Goal: Task Accomplishment & Management: Use online tool/utility

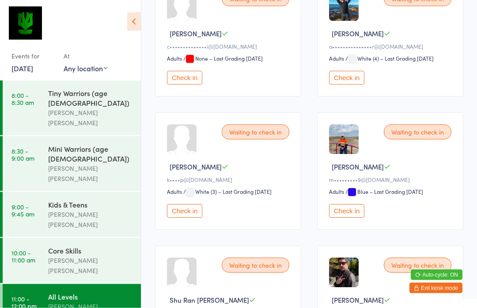
scroll to position [176, 0]
click at [345, 218] on button "Check in" at bounding box center [346, 211] width 35 height 14
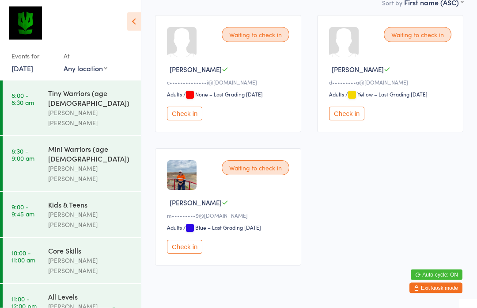
scroll to position [141, 0]
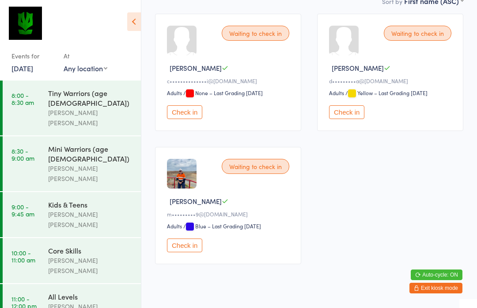
click at [184, 252] on button "Check in" at bounding box center [184, 245] width 35 height 14
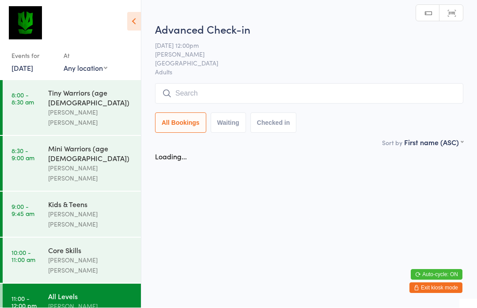
scroll to position [0, 0]
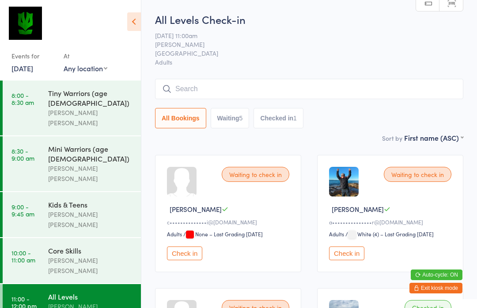
click at [265, 85] on input "search" at bounding box center [309, 89] width 309 height 20
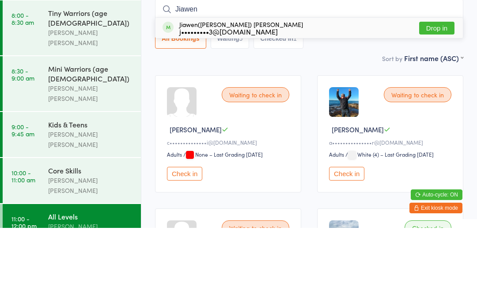
type input "Jiawen"
click at [435, 102] on button "Drop in" at bounding box center [437, 108] width 35 height 13
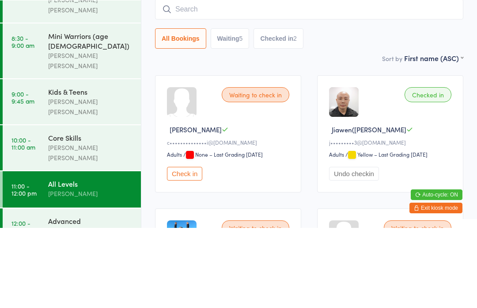
scroll to position [80, 0]
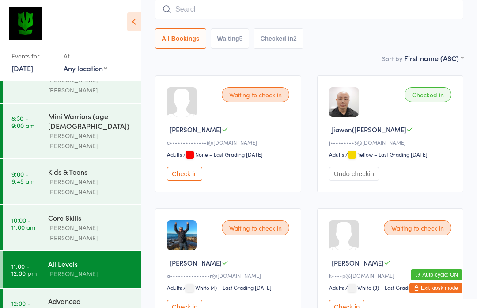
click at [86, 296] on div "Advanced" at bounding box center [90, 301] width 85 height 10
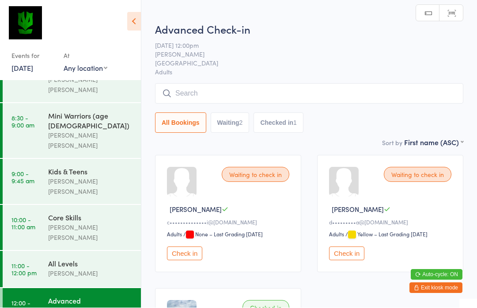
scroll to position [0, 0]
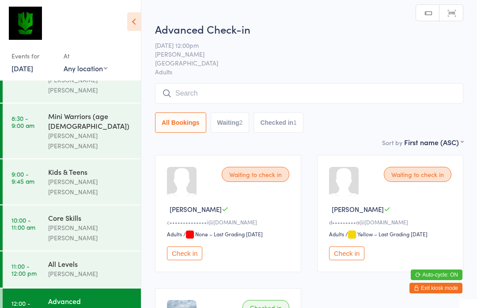
click at [256, 97] on input "search" at bounding box center [309, 93] width 309 height 20
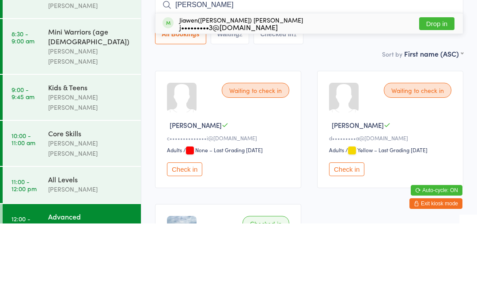
type input "[PERSON_NAME]"
click at [440, 102] on button "Drop in" at bounding box center [437, 108] width 35 height 13
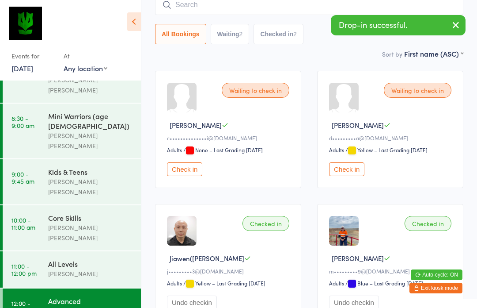
click at [88, 259] on div "All Levels" at bounding box center [90, 264] width 85 height 10
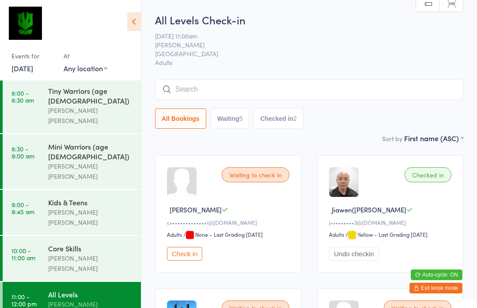
click at [265, 85] on input "search" at bounding box center [309, 89] width 309 height 20
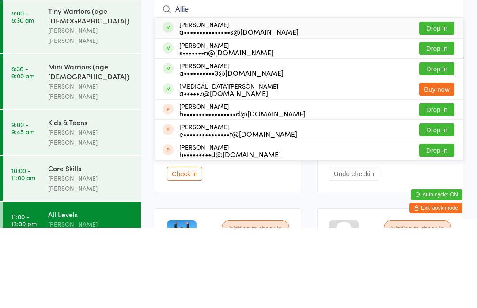
type input "Allie"
click at [432, 102] on button "Drop in" at bounding box center [437, 108] width 35 height 13
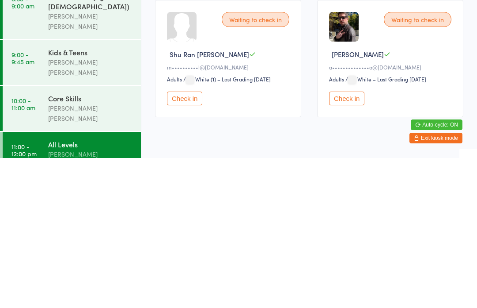
click at [190, 241] on button "Check in" at bounding box center [184, 248] width 35 height 14
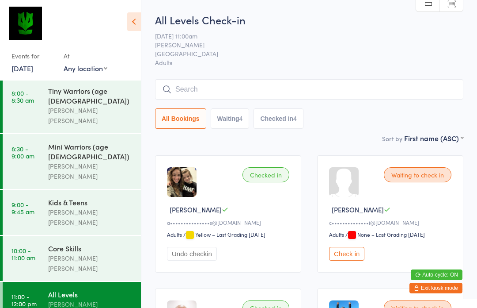
click at [234, 95] on input "search" at bounding box center [309, 89] width 309 height 20
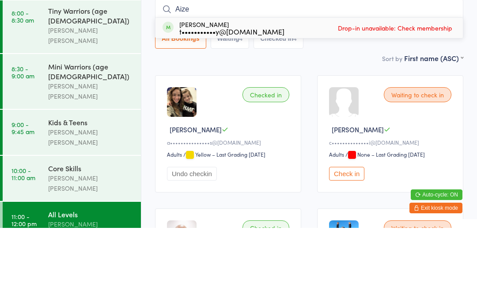
type input "Aize"
click at [401, 101] on span "Drop-in unavailable: Check membership" at bounding box center [395, 107] width 119 height 13
type input "Aize"
click at [205, 108] on div "t•••••••••••y@[DOMAIN_NAME]" at bounding box center [231, 111] width 105 height 7
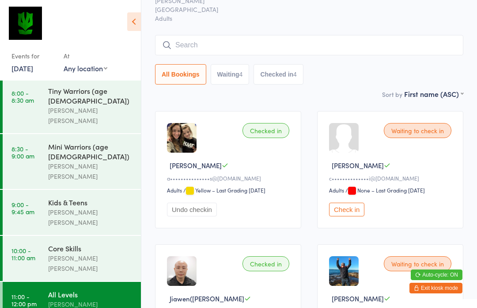
scroll to position [43, 0]
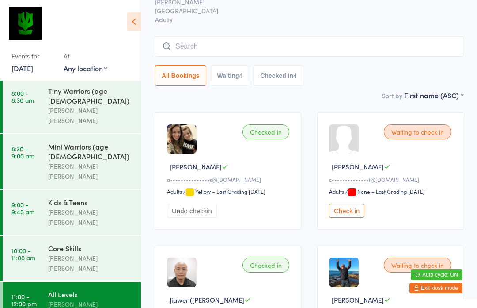
click at [192, 45] on input "search" at bounding box center [309, 46] width 309 height 20
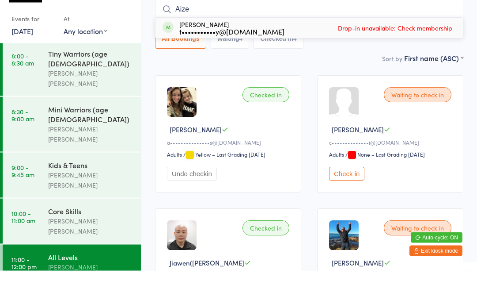
type input "Aize"
click at [439, 59] on span "Drop-in unavailable: Check membership" at bounding box center [395, 65] width 119 height 13
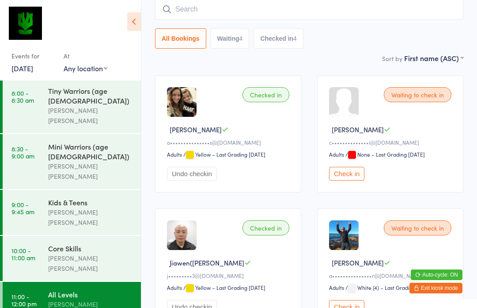
click at [336, 11] on input "search" at bounding box center [309, 9] width 309 height 20
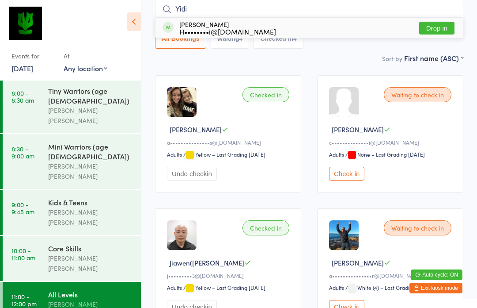
type input "Yidi"
click at [439, 34] on button "Drop in" at bounding box center [437, 28] width 35 height 13
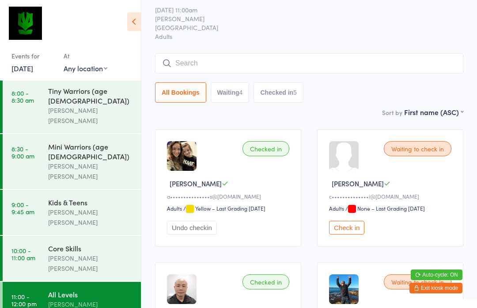
scroll to position [0, 0]
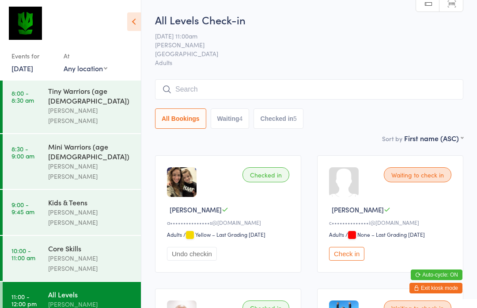
click at [374, 92] on input "search" at bounding box center [309, 89] width 309 height 20
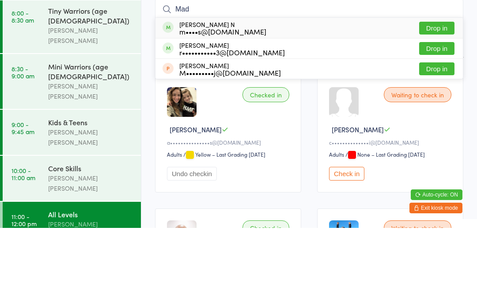
type input "Mad"
click at [443, 102] on button "Drop in" at bounding box center [437, 108] width 35 height 13
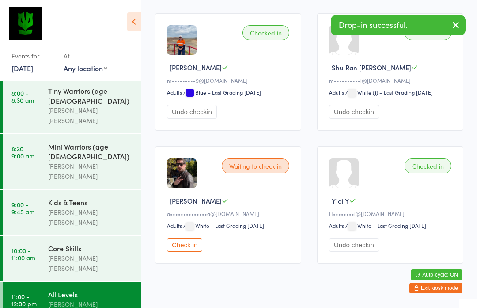
scroll to position [548, 0]
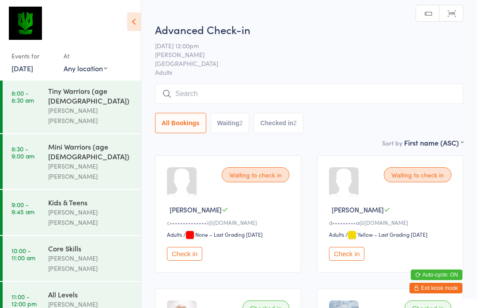
click at [48, 282] on link "11:00 - 12:00 pm All Levels [PERSON_NAME]" at bounding box center [72, 300] width 138 height 36
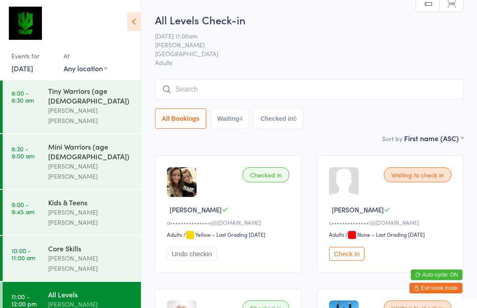
click at [248, 88] on input "search" at bounding box center [309, 89] width 309 height 20
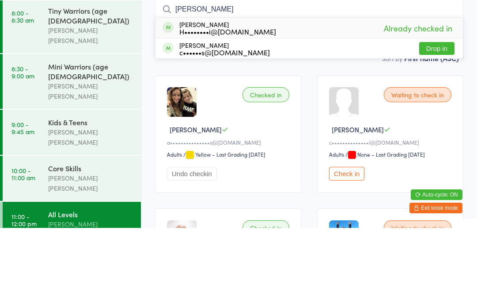
type input "[PERSON_NAME]"
click at [218, 129] on div "c••••••s@[DOMAIN_NAME]" at bounding box center [224, 132] width 91 height 7
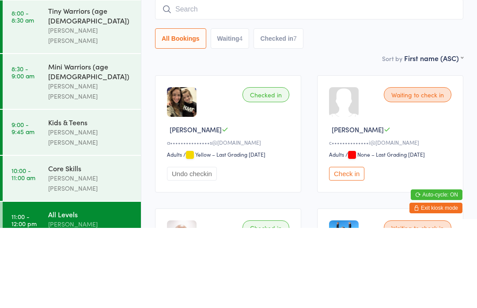
click at [229, 108] on button "Waiting 4" at bounding box center [230, 118] width 39 height 20
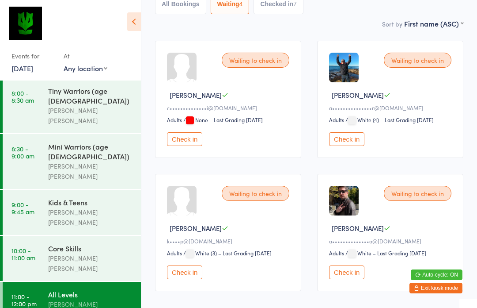
scroll to position [141, 0]
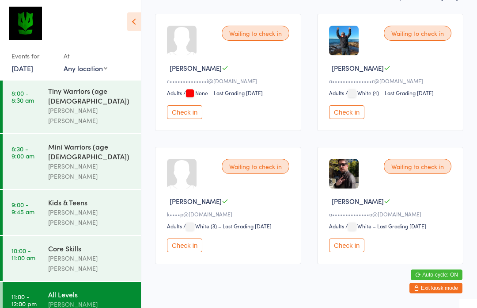
click at [347, 264] on div "Waiting to check in [PERSON_NAME] B a••••••••••••••a@[DOMAIN_NAME] Adults Adult…" at bounding box center [390, 205] width 146 height 117
click at [336, 230] on select "Adults" at bounding box center [342, 226] width 27 height 8
click at [351, 250] on button "Check in" at bounding box center [346, 245] width 35 height 14
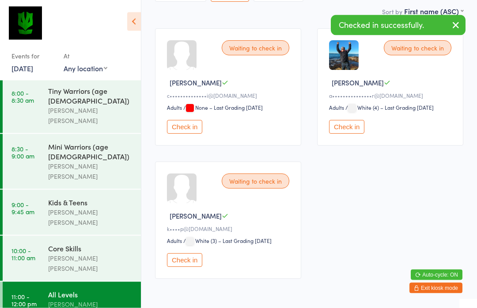
scroll to position [126, 0]
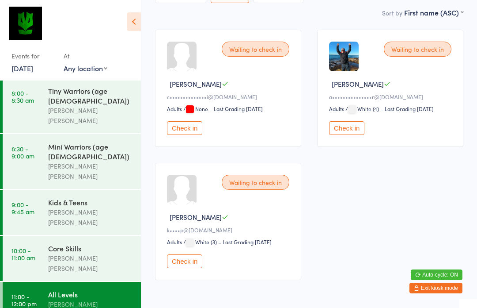
click at [345, 145] on div "Waiting to check in [PERSON_NAME] L a•••••••••••••••r@[DOMAIN_NAME] Adults Adul…" at bounding box center [390, 88] width 146 height 117
click at [358, 135] on button "Check in" at bounding box center [346, 128] width 35 height 14
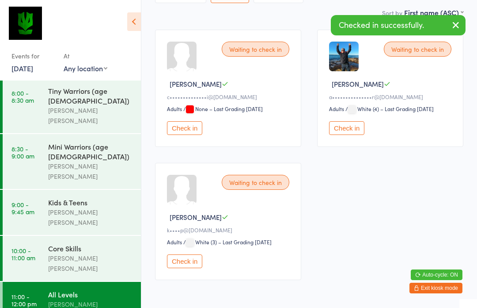
scroll to position [6, 0]
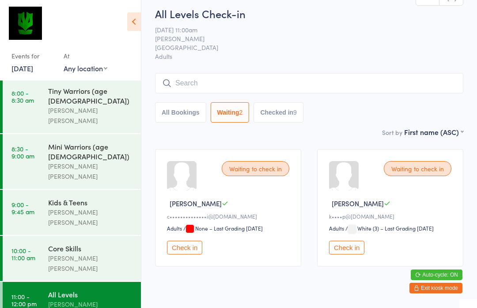
click at [196, 107] on button "All Bookings" at bounding box center [180, 112] width 51 height 20
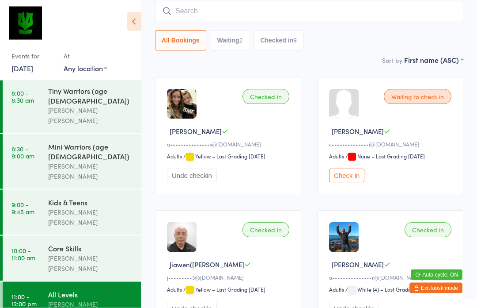
scroll to position [0, 0]
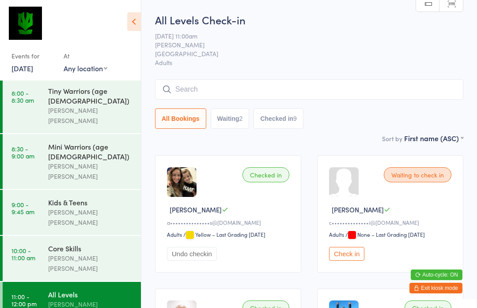
click at [86, 236] on link "10:00 - 11:00 am Core Skills [PERSON_NAME] [PERSON_NAME]" at bounding box center [72, 258] width 138 height 45
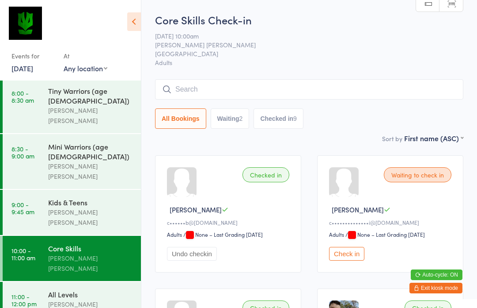
click at [102, 207] on div "[PERSON_NAME] [PERSON_NAME]" at bounding box center [90, 217] width 85 height 20
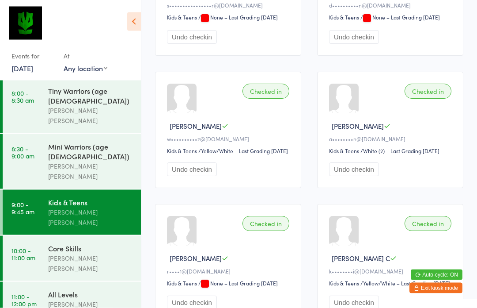
scroll to position [1014, 0]
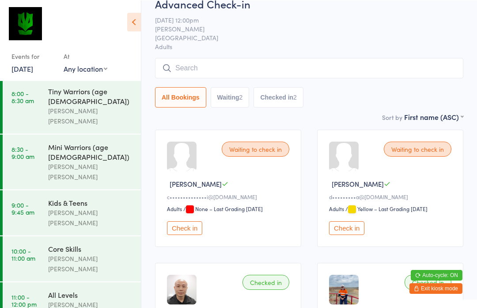
scroll to position [26, 0]
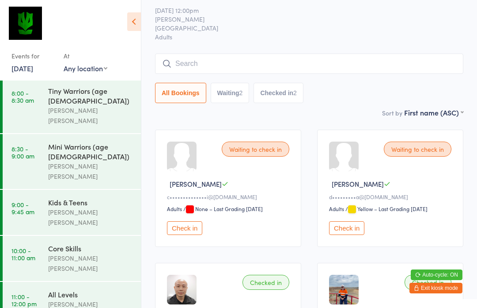
click at [203, 57] on input "search" at bounding box center [309, 63] width 309 height 20
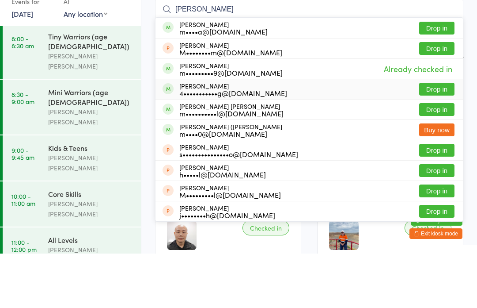
type input "[PERSON_NAME]"
click at [428, 137] on button "Drop in" at bounding box center [437, 143] width 35 height 13
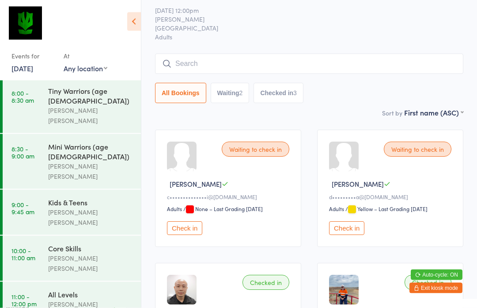
scroll to position [0, 0]
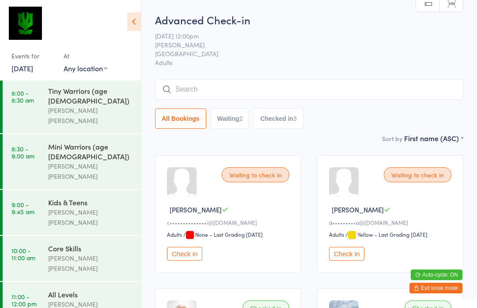
click at [324, 91] on input "search" at bounding box center [309, 89] width 309 height 20
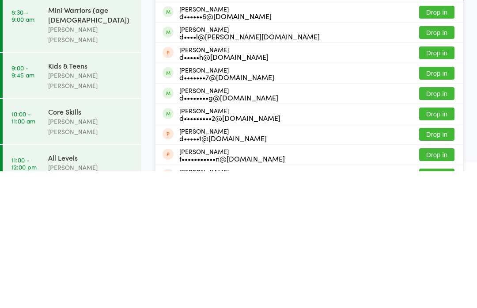
type input "[PERSON_NAME]"
click at [440, 224] on button "Drop in" at bounding box center [437, 230] width 35 height 13
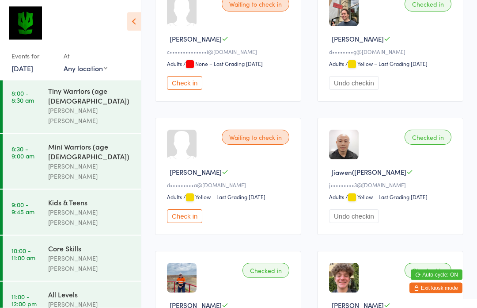
scroll to position [171, 0]
click at [183, 223] on button "Check in" at bounding box center [184, 216] width 35 height 14
click at [94, 243] on div "Core Skills" at bounding box center [90, 248] width 85 height 10
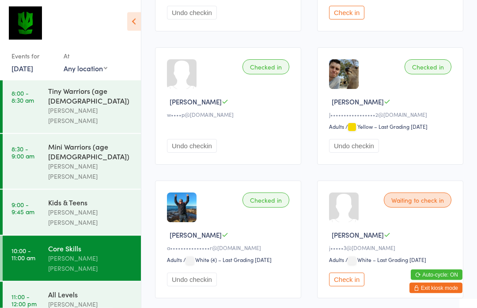
scroll to position [241, 0]
click at [92, 289] on div "All Levels" at bounding box center [90, 294] width 85 height 10
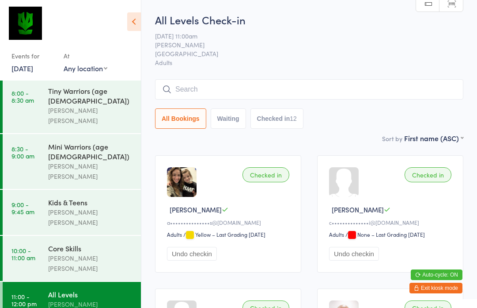
click at [184, 92] on input "search" at bounding box center [309, 89] width 309 height 20
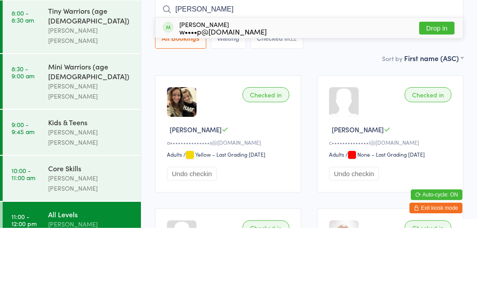
type input "[PERSON_NAME]"
click at [427, 102] on button "Drop in" at bounding box center [437, 108] width 35 height 13
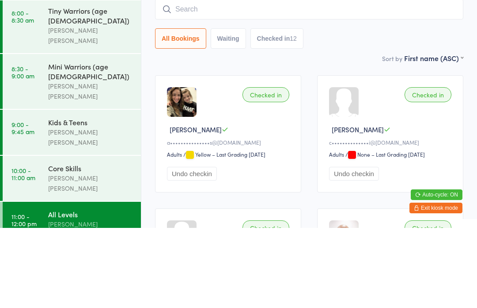
scroll to position [80, 0]
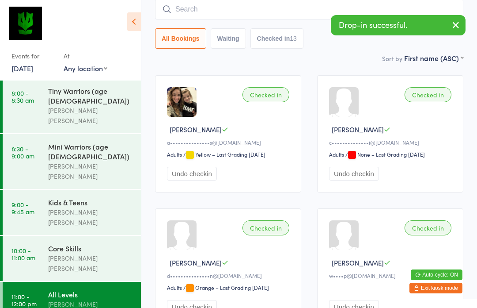
click at [27, 247] on time "10:00 - 11:00 am" at bounding box center [23, 254] width 24 height 14
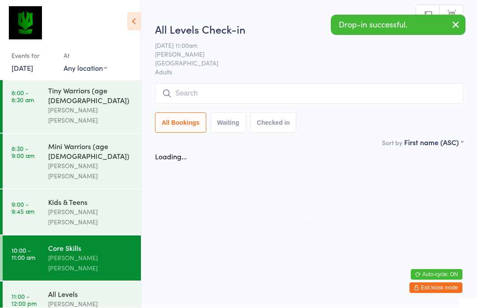
scroll to position [0, 0]
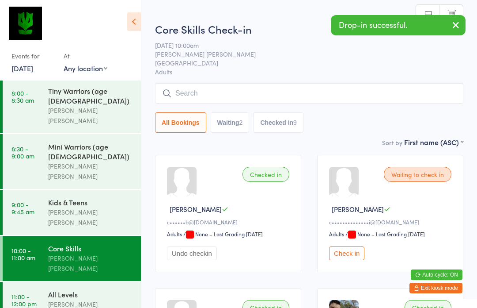
click at [191, 92] on input "search" at bounding box center [309, 93] width 309 height 20
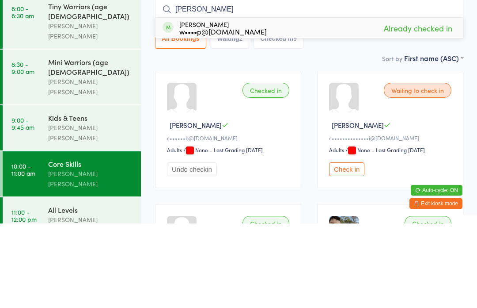
type input "[PERSON_NAME]"
click at [326, 137] on div "Sort by First name (ASC) First name (ASC) First name (DESC) Last name (ASC) Las…" at bounding box center [309, 142] width 309 height 10
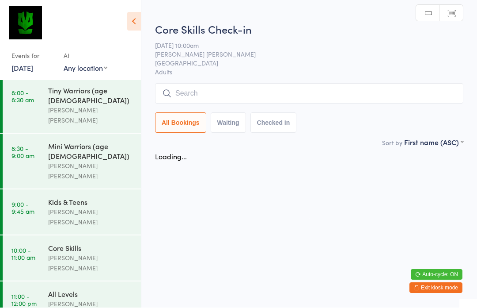
scroll to position [0, 0]
